Goal: Transaction & Acquisition: Purchase product/service

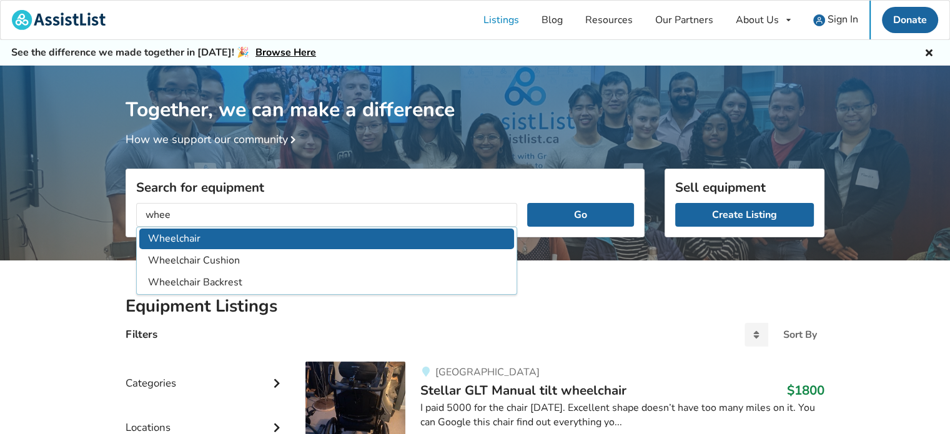
click at [169, 240] on li "Wheelchair" at bounding box center [326, 239] width 375 height 21
type input "Wheelchair"
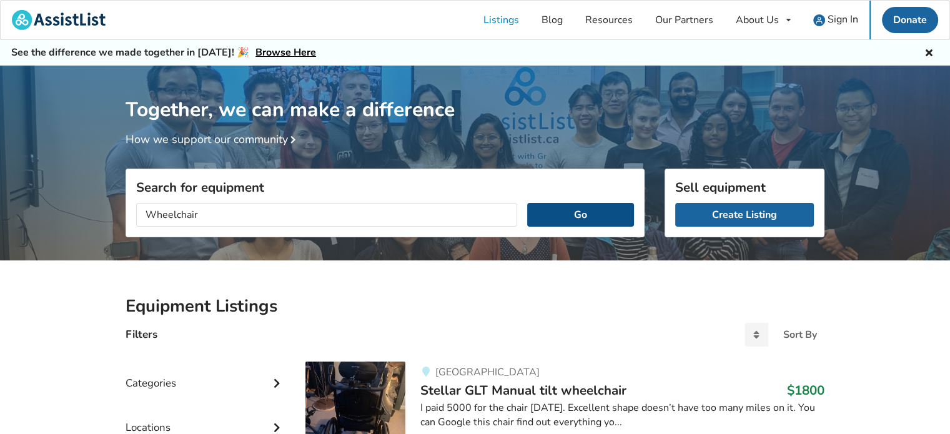
click at [553, 219] on button "Go" at bounding box center [580, 215] width 107 height 24
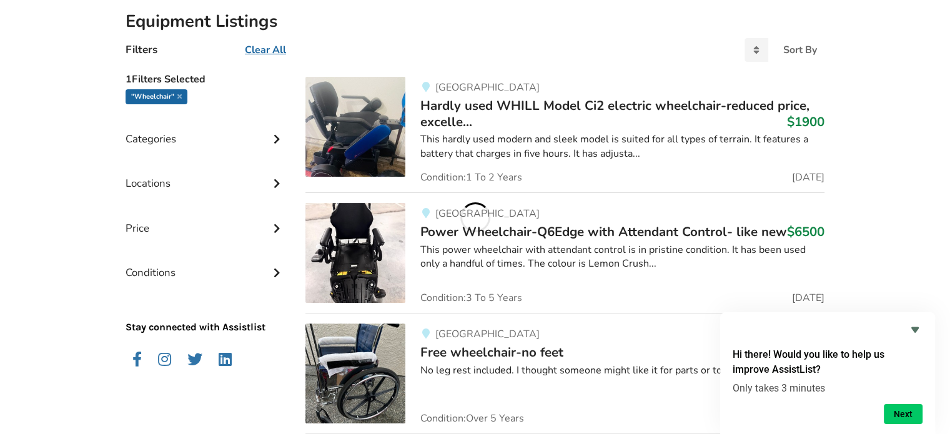
scroll to position [283, 0]
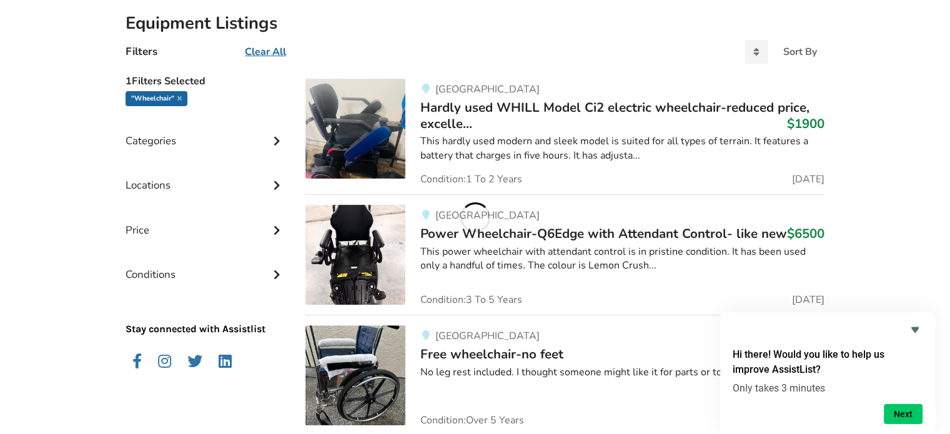
click at [275, 135] on icon at bounding box center [276, 139] width 12 height 11
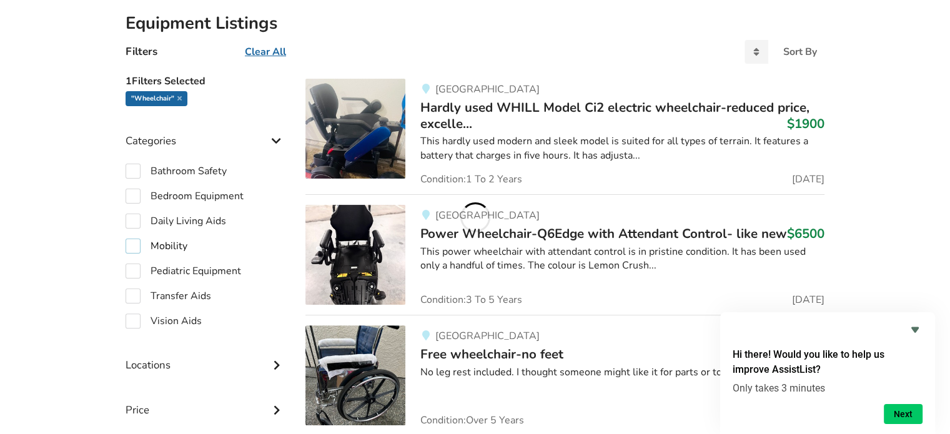
click at [132, 243] on label "Mobility" at bounding box center [157, 246] width 62 height 15
checkbox input "true"
click at [137, 294] on label "Transfer Aids" at bounding box center [169, 295] width 86 height 15
checkbox input "true"
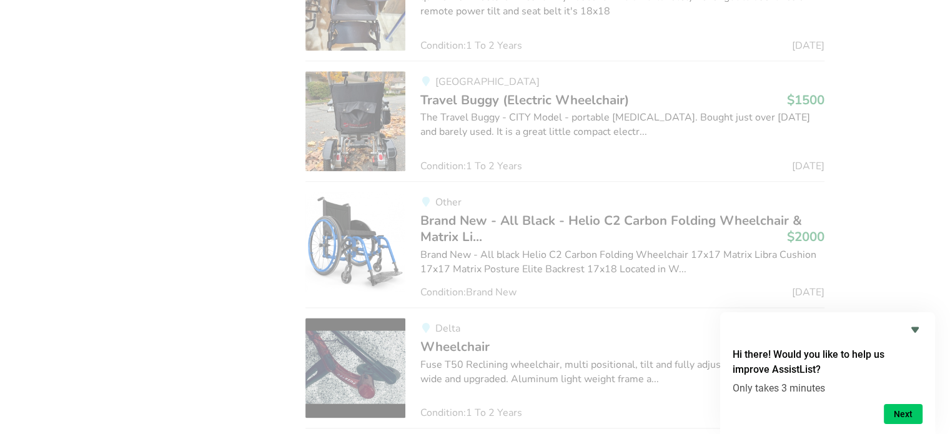
scroll to position [1532, 0]
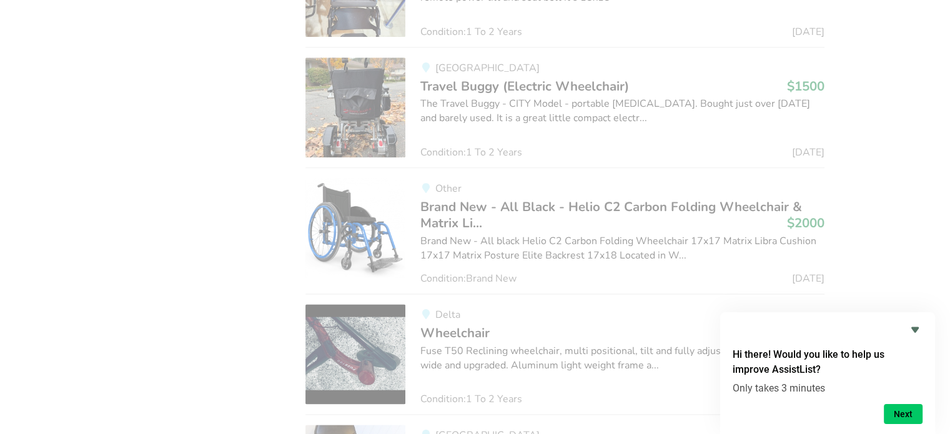
click at [646, 234] on div "Brand New - All black Helio C2 Carbon Folding Wheelchair 17x17 Matrix Libra Cus…" at bounding box center [622, 248] width 404 height 29
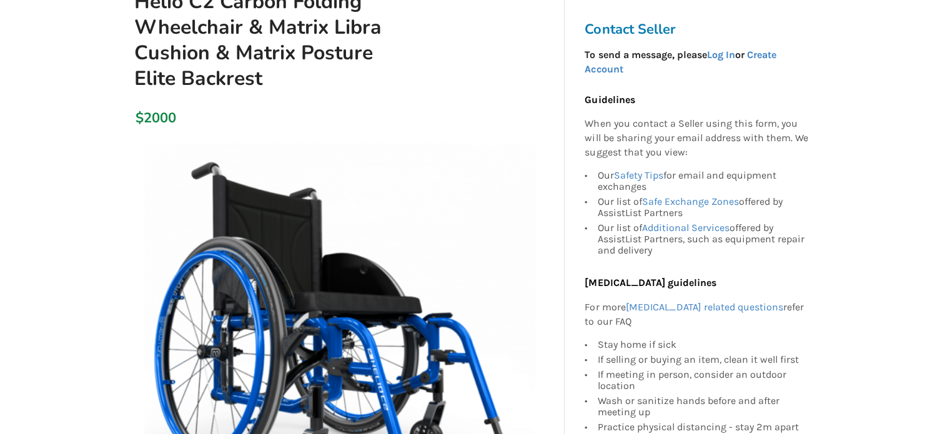
scroll to position [125, 0]
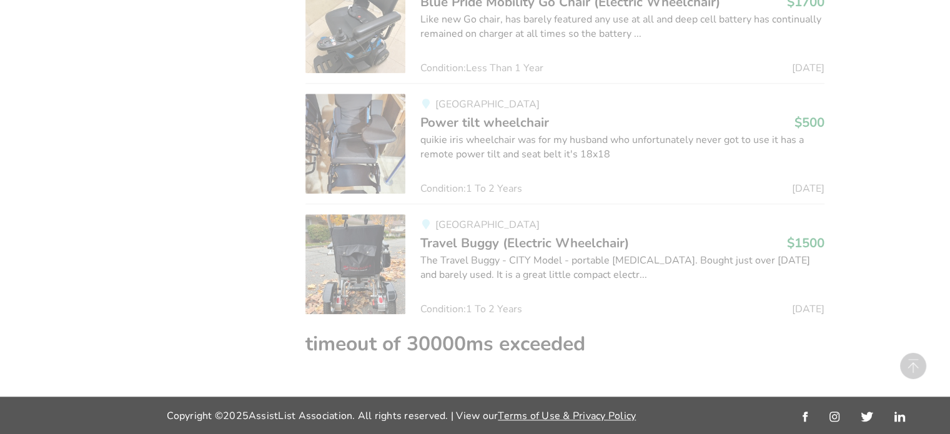
scroll to position [1372, 0]
